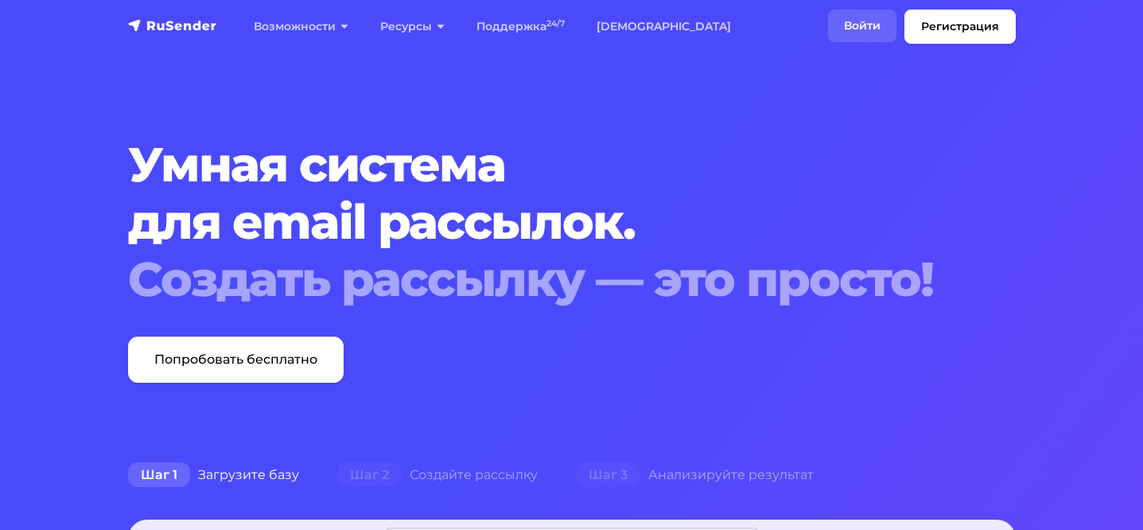
click at [875, 27] on link "Войти" at bounding box center [862, 26] width 68 height 33
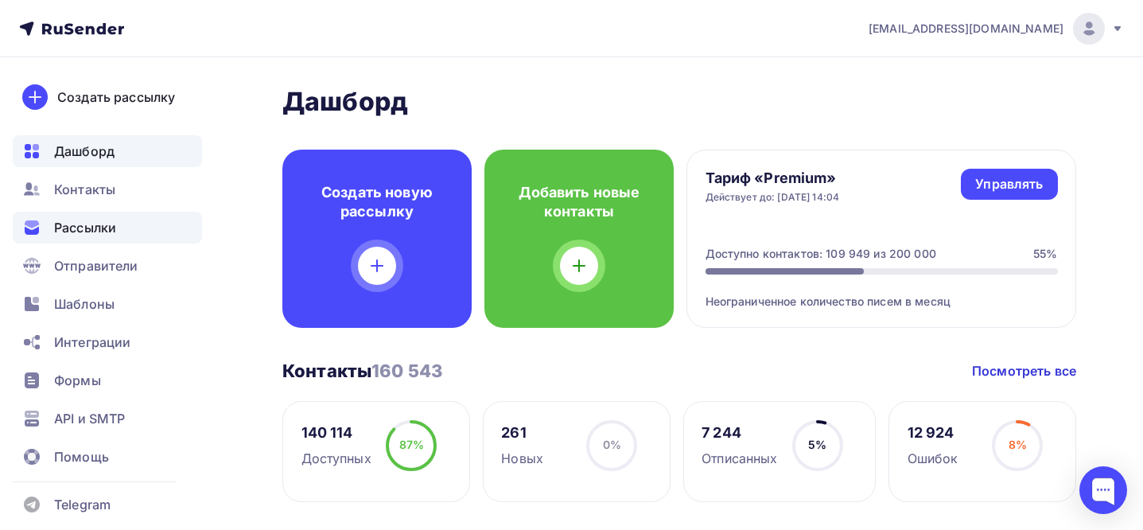
scroll to position [9, 0]
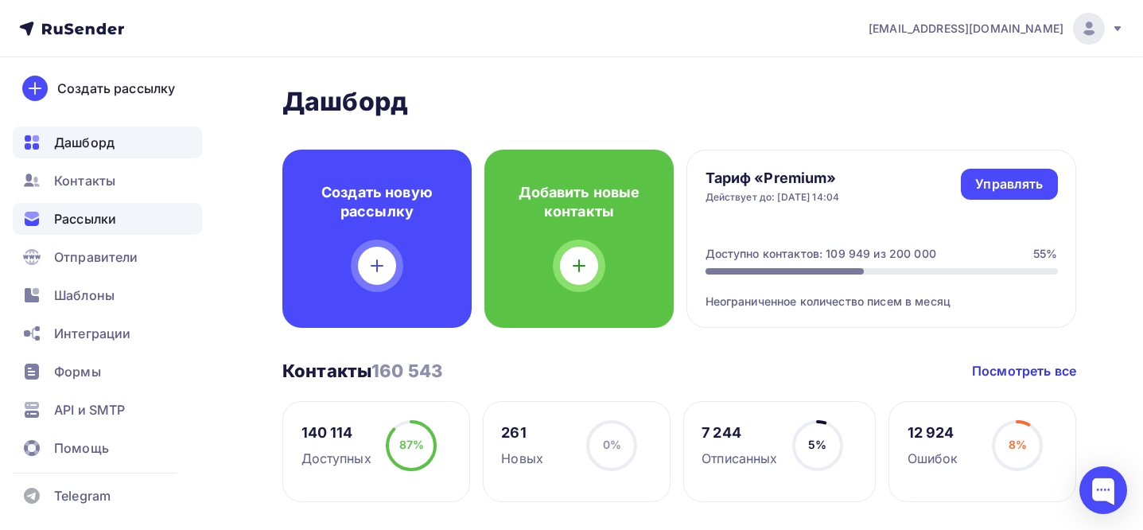
click at [143, 209] on div "Рассылки" at bounding box center [107, 219] width 189 height 32
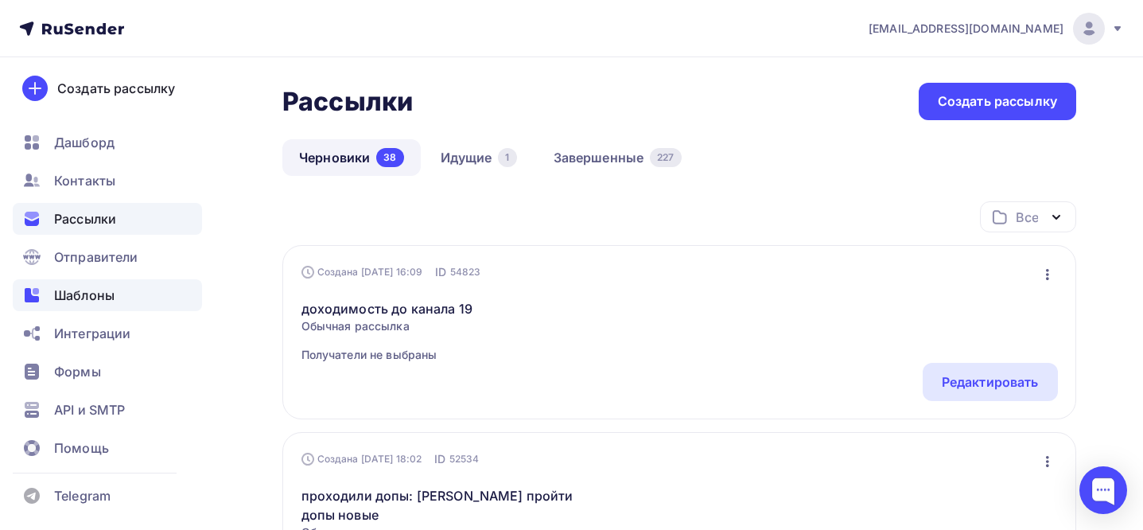
click at [145, 281] on div "Шаблоны" at bounding box center [107, 295] width 189 height 32
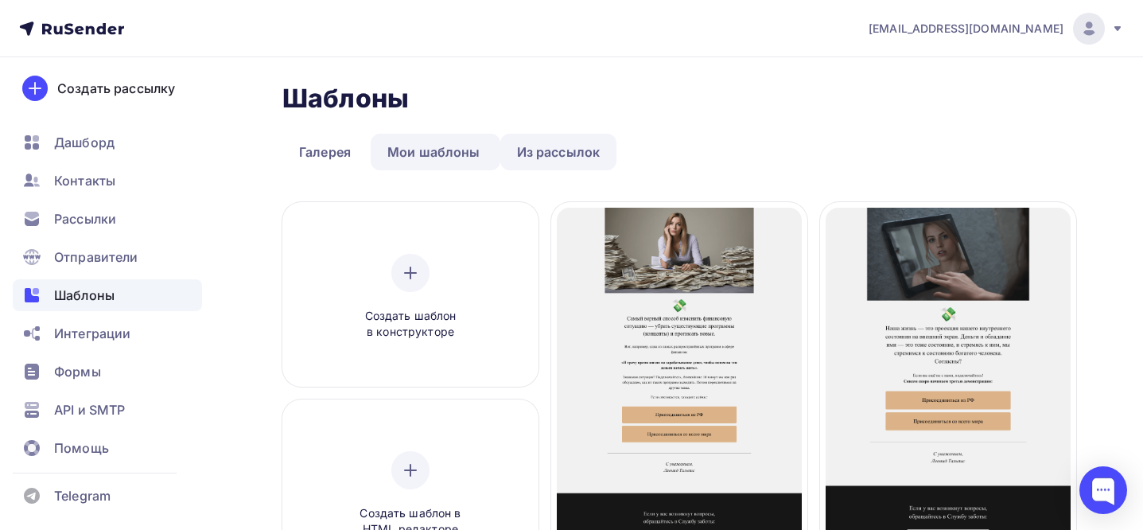
click at [529, 140] on link "Из рассылок" at bounding box center [558, 152] width 117 height 37
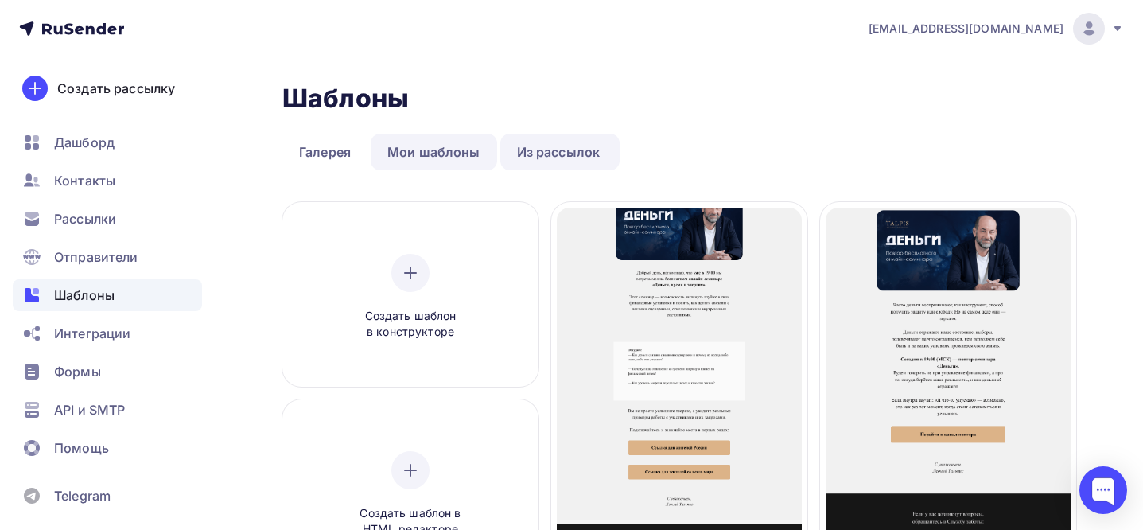
click at [461, 138] on link "Мои шаблоны" at bounding box center [433, 152] width 126 height 37
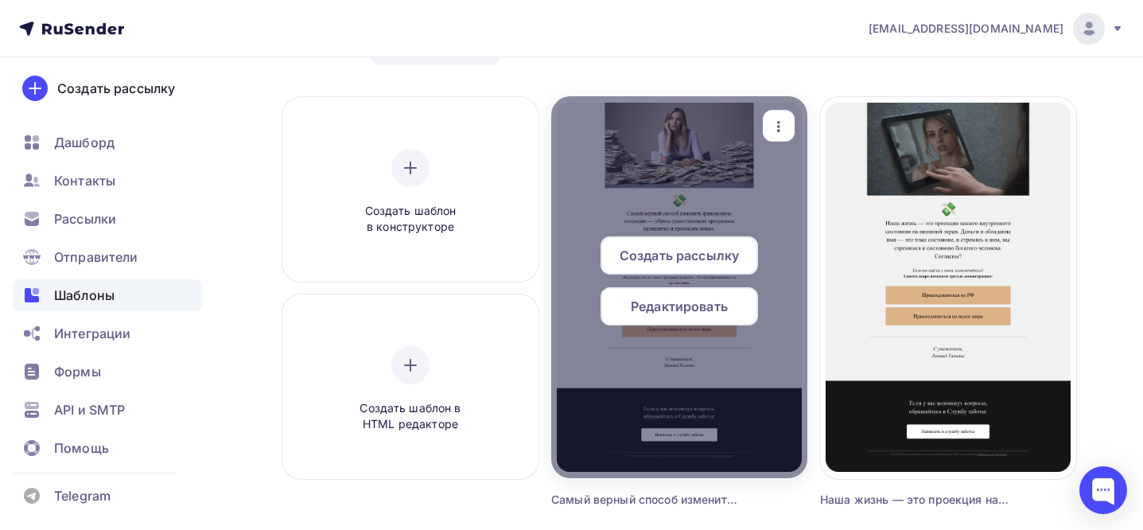
scroll to position [80, 0]
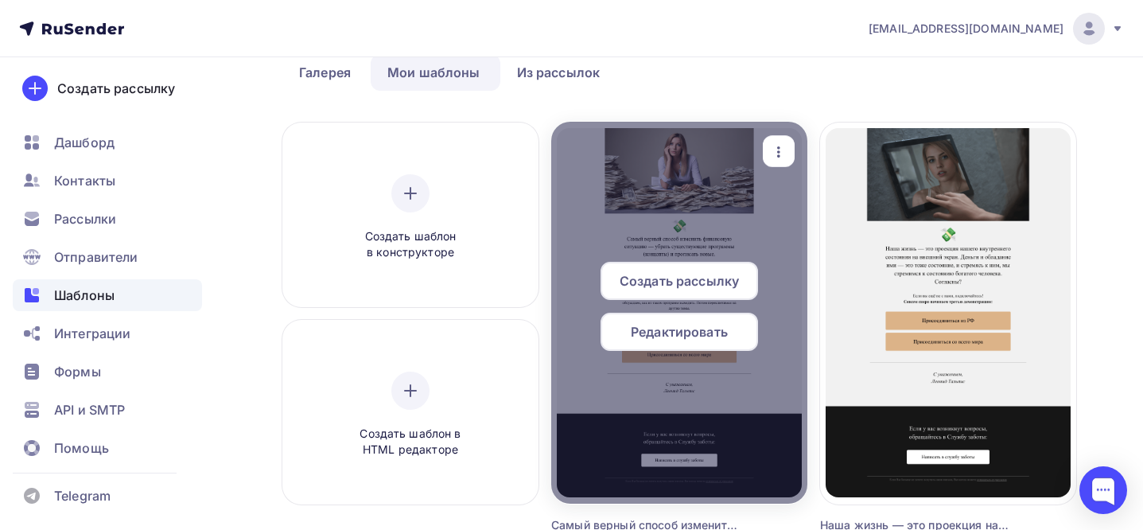
click at [782, 145] on icon "button" at bounding box center [778, 151] width 19 height 19
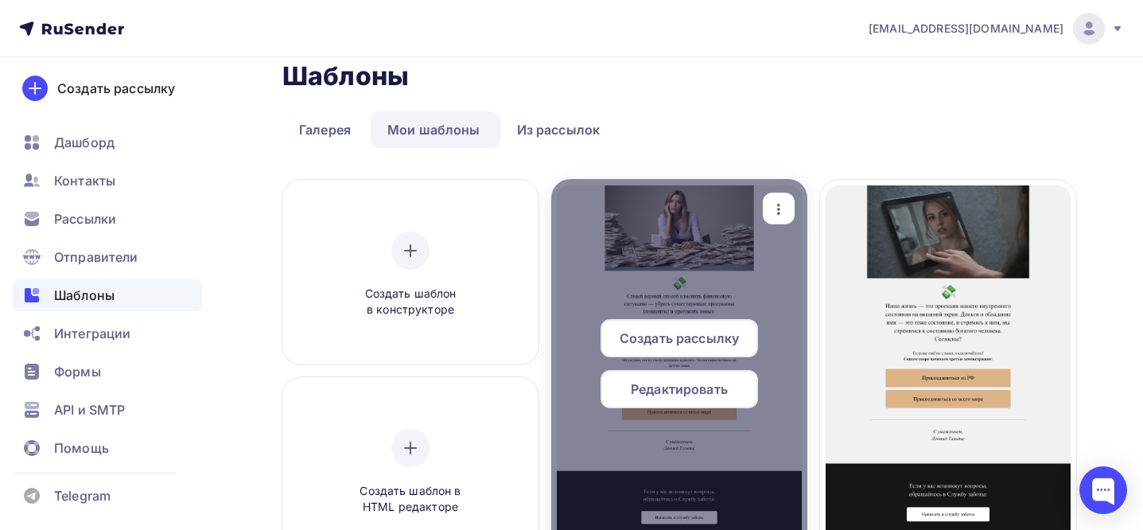
scroll to position [0, 0]
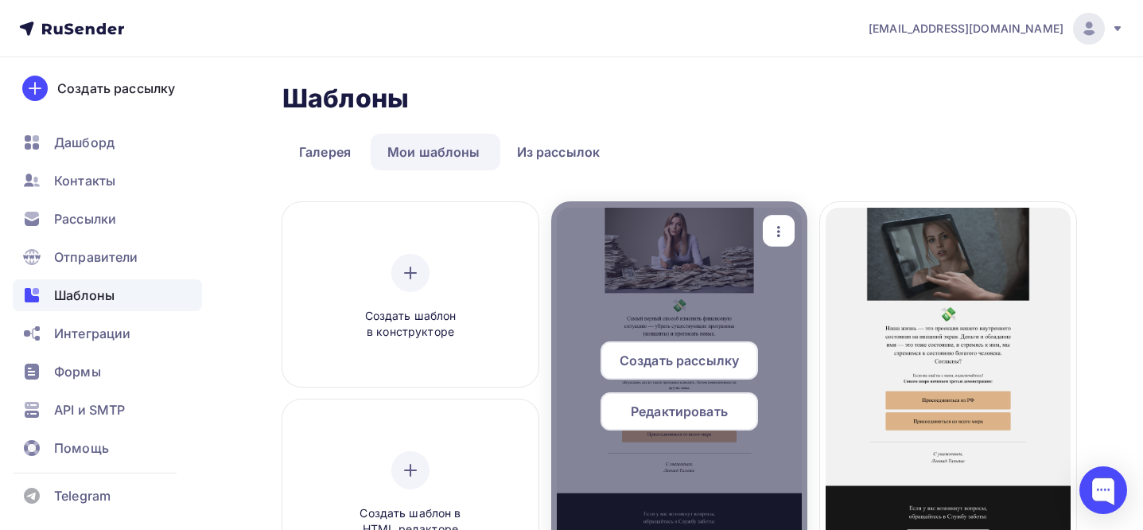
click at [779, 227] on icon "button" at bounding box center [778, 231] width 19 height 19
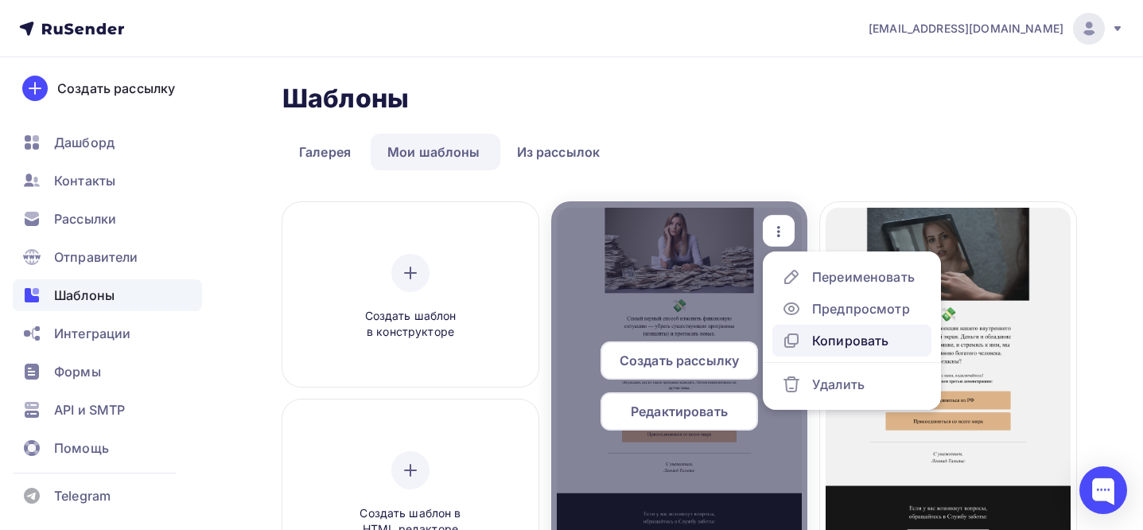
click at [821, 336] on div "Копировать" at bounding box center [850, 340] width 76 height 19
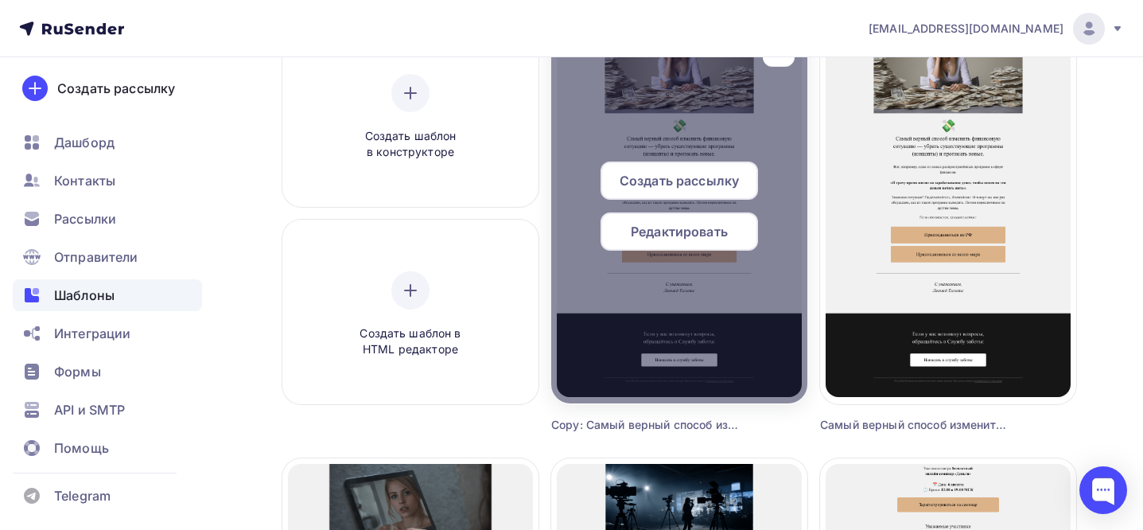
scroll to position [144, 0]
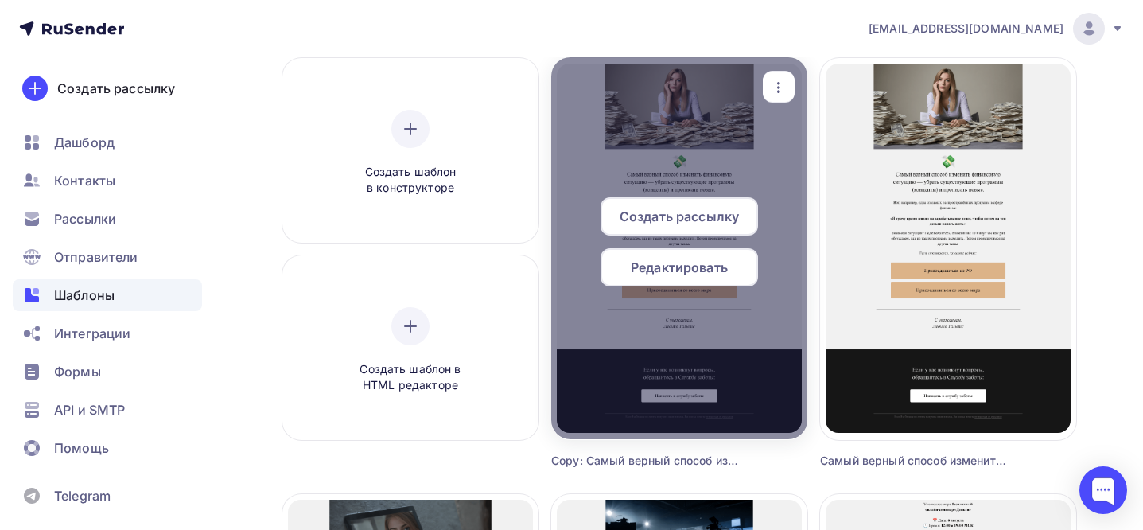
click at [775, 84] on icon "button" at bounding box center [778, 87] width 19 height 19
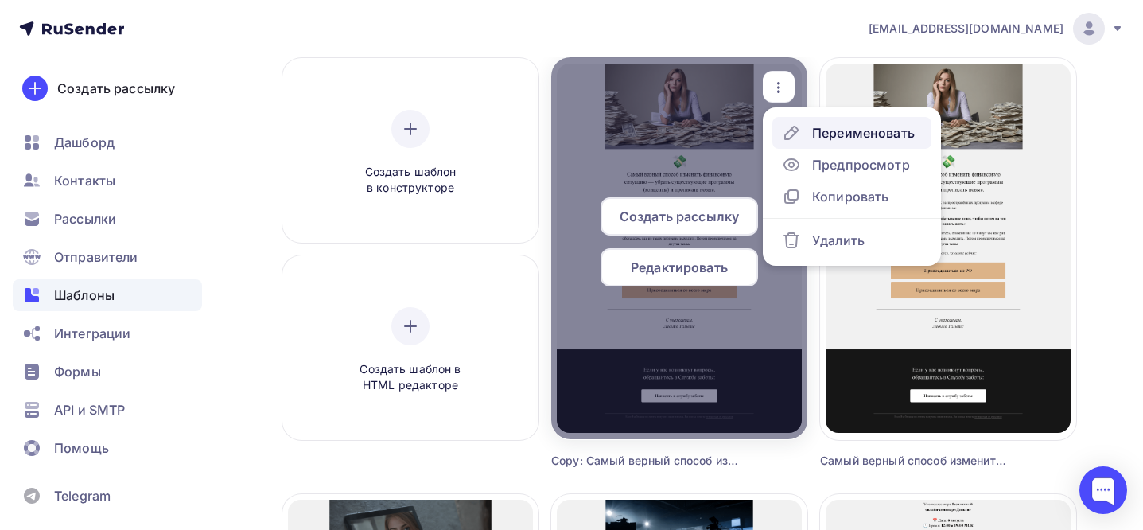
click at [808, 134] on div "Переименовать" at bounding box center [848, 132] width 133 height 19
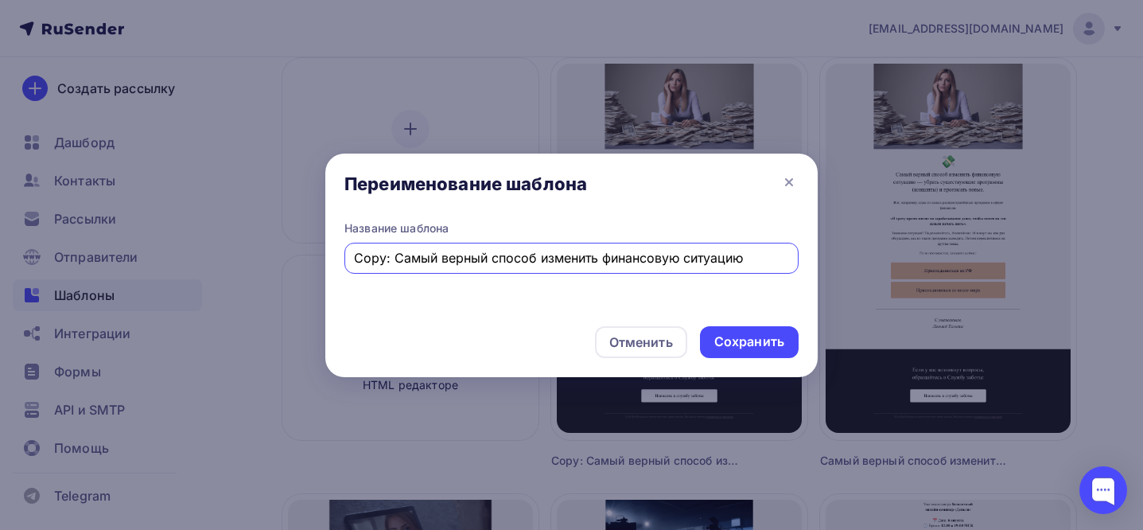
click at [565, 254] on input "Copy: Самый верный способ изменить финансовую ситуацию" at bounding box center [572, 257] width 436 height 19
paste input "Новая глава вашей жизни"
type input "Новая глава вашей жизни"
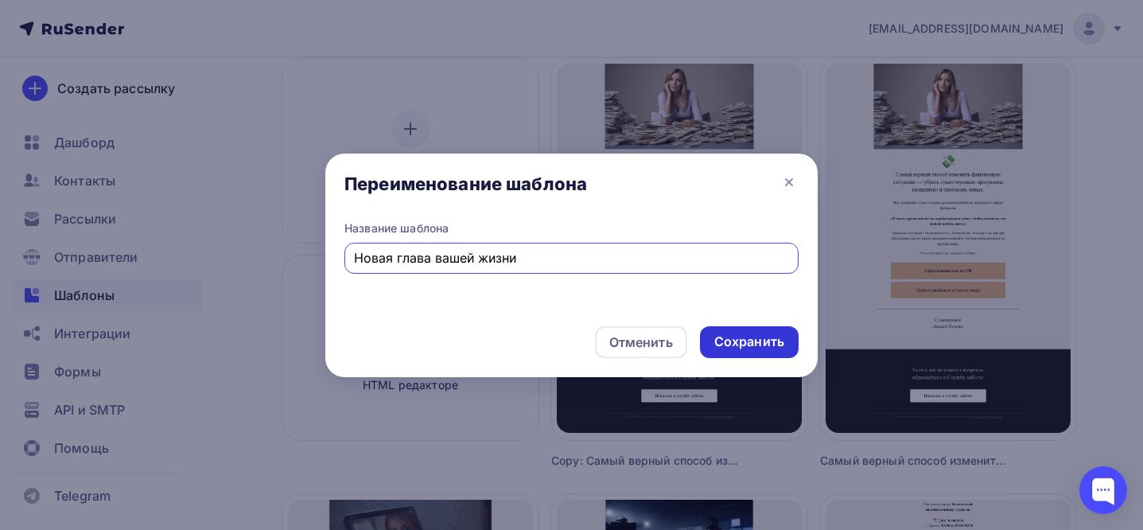
click at [782, 340] on div "Сохранить" at bounding box center [749, 341] width 70 height 18
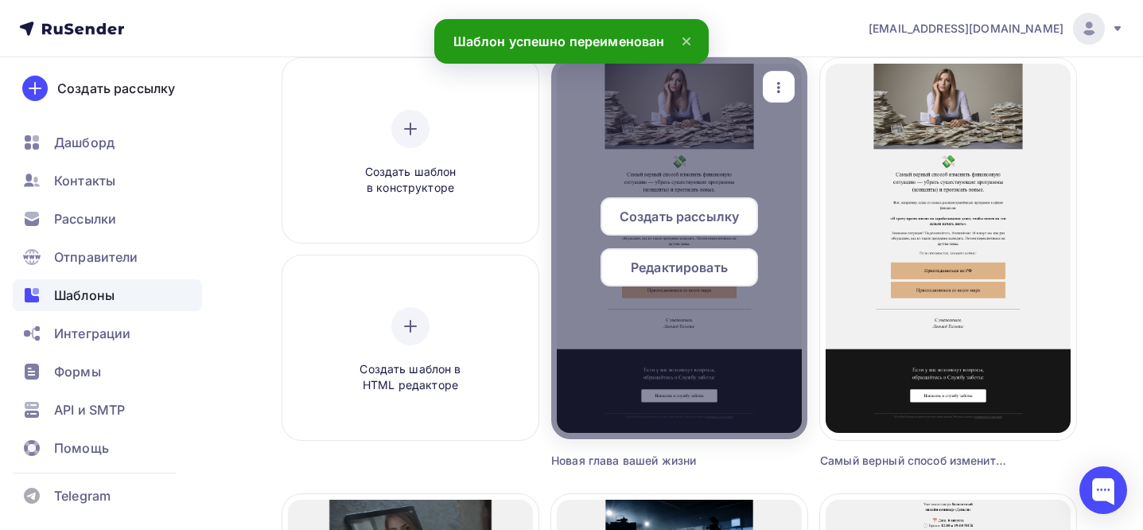
click at [690, 275] on span "Редактировать" at bounding box center [678, 267] width 97 height 19
